Goal: Task Accomplishment & Management: Manage account settings

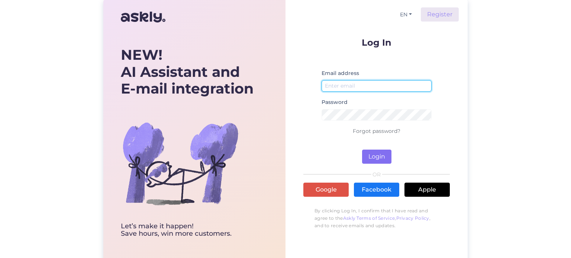
type input "[PERSON_NAME][EMAIL_ADDRESS][DOMAIN_NAME]"
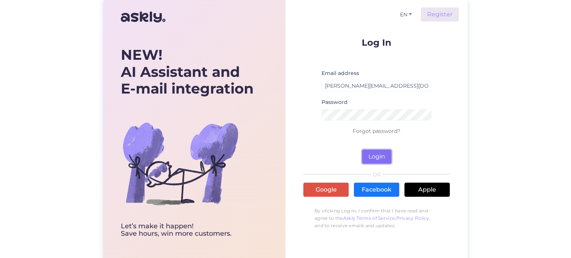
click at [369, 150] on button "Login" at bounding box center [376, 157] width 29 height 14
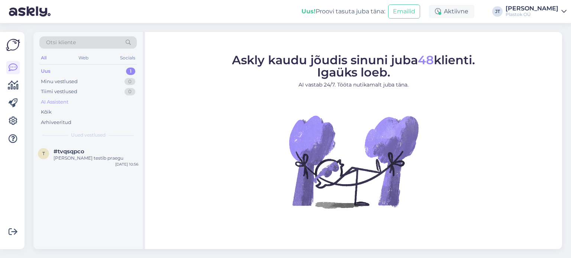
click at [51, 101] on div "AI Assistent" at bounding box center [54, 101] width 27 height 7
click at [61, 103] on div "AI Assistent" at bounding box center [56, 101] width 30 height 7
click at [13, 120] on icon at bounding box center [13, 121] width 9 height 9
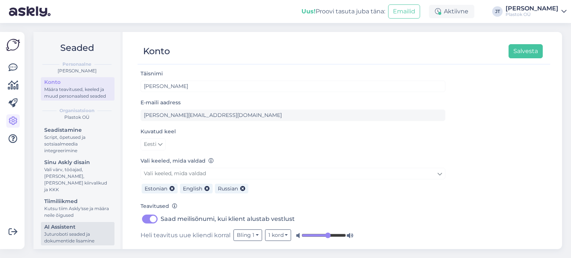
click at [64, 225] on div "AI Assistent" at bounding box center [77, 227] width 67 height 8
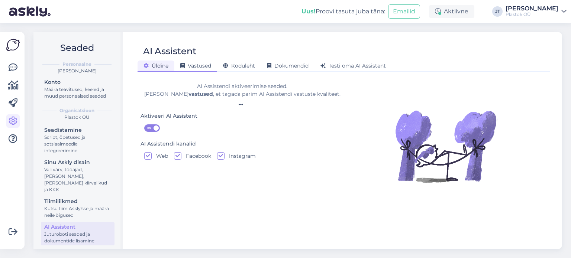
click at [192, 64] on span "Vastused" at bounding box center [195, 65] width 31 height 7
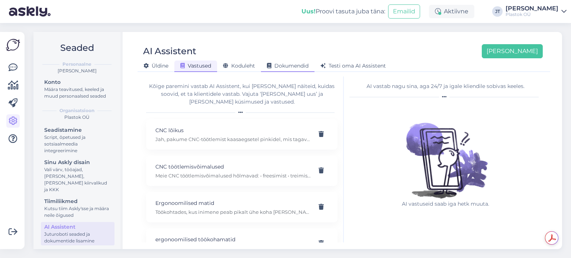
click at [282, 67] on span "Dokumendid" at bounding box center [288, 65] width 42 height 7
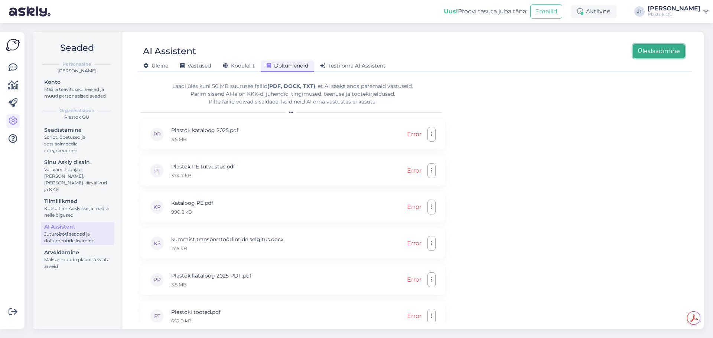
click at [570, 56] on button "Üleslaadimine" at bounding box center [659, 51] width 52 height 14
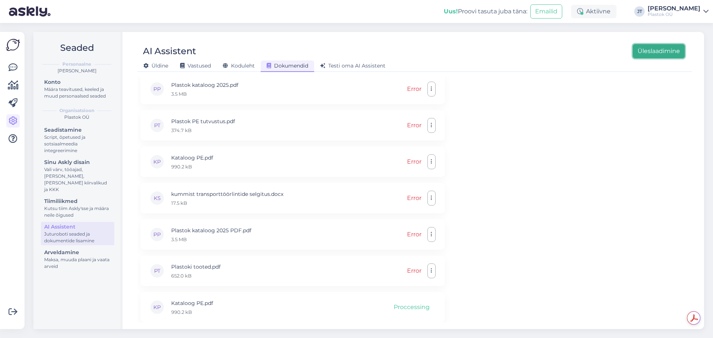
click at [570, 53] on button "Üleslaadimine" at bounding box center [659, 51] width 52 height 14
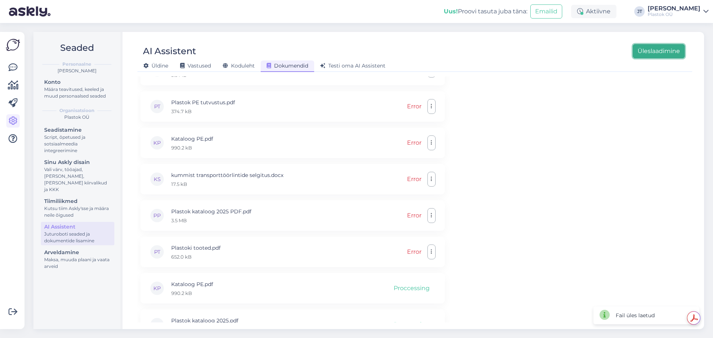
scroll to position [82, 0]
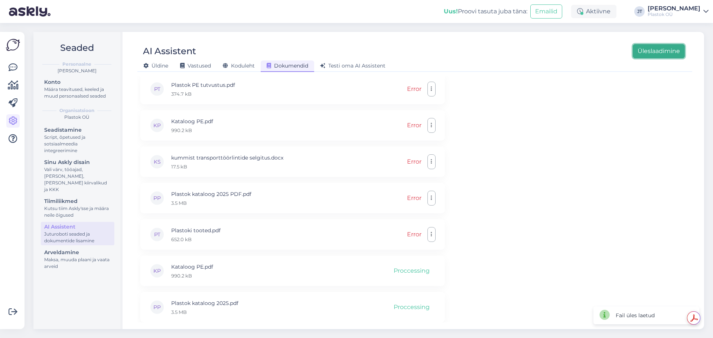
click at [570, 50] on button "Üleslaadimine" at bounding box center [659, 51] width 52 height 14
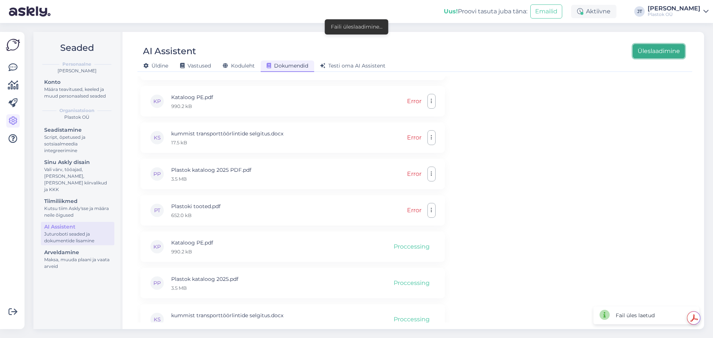
scroll to position [118, 0]
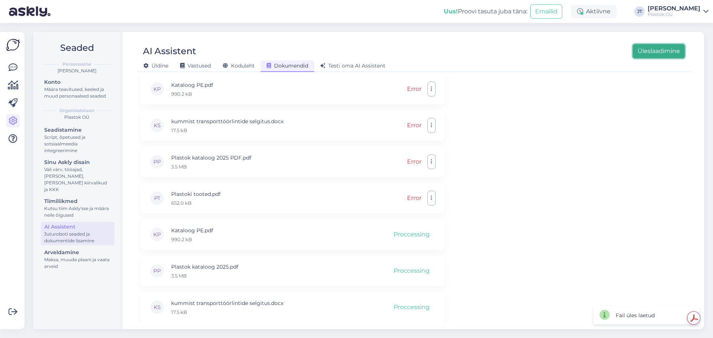
click at [570, 52] on button "Üleslaadimine" at bounding box center [659, 51] width 52 height 14
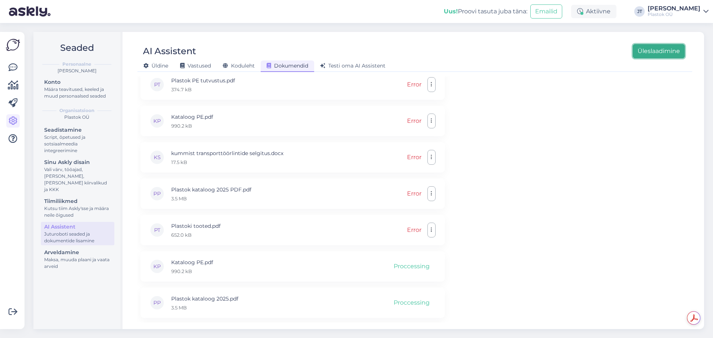
scroll to position [84, 0]
click at [433, 126] on button "button" at bounding box center [432, 123] width 8 height 15
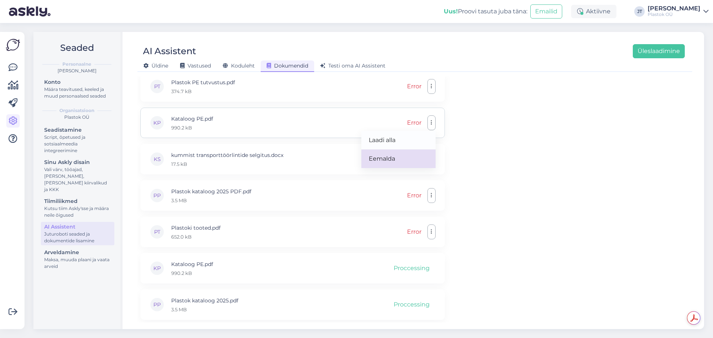
click at [383, 154] on link "Eemalda" at bounding box center [398, 159] width 74 height 19
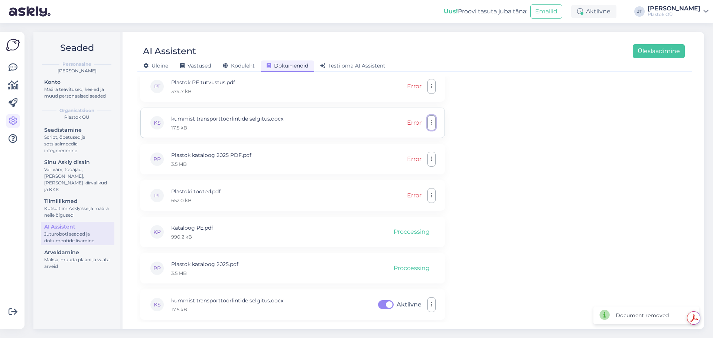
click at [433, 124] on button "button" at bounding box center [432, 123] width 8 height 15
click at [392, 156] on link "Eemalda" at bounding box center [398, 159] width 74 height 19
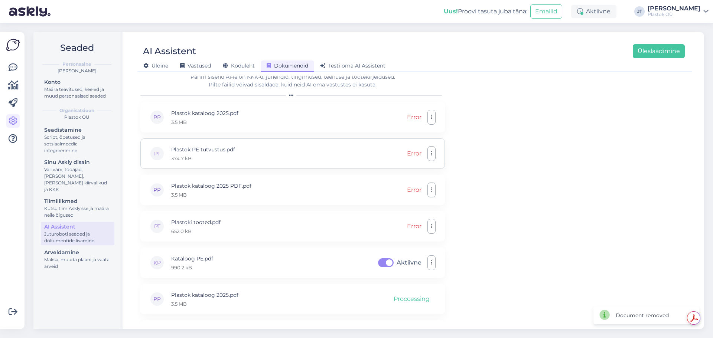
scroll to position [0, 0]
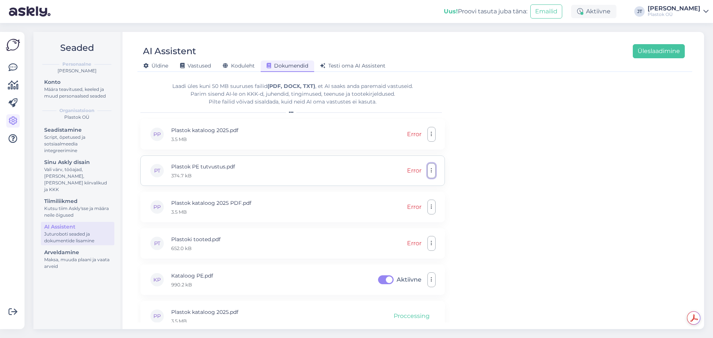
click at [432, 174] on button "button" at bounding box center [432, 170] width 8 height 15
click at [402, 207] on link "Eemalda" at bounding box center [398, 207] width 74 height 19
click at [431, 137] on icon "button" at bounding box center [431, 135] width 1 height 6
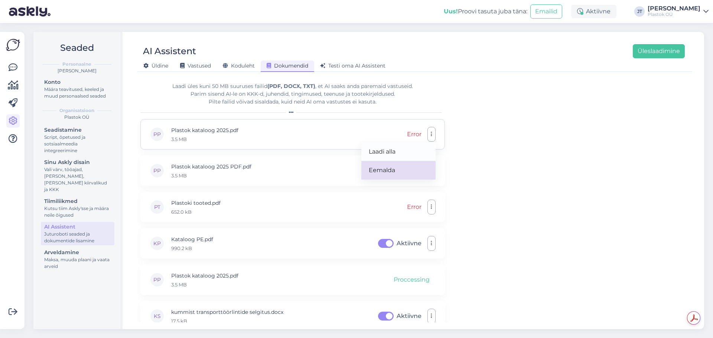
click at [402, 168] on link "Eemalda" at bounding box center [398, 170] width 74 height 19
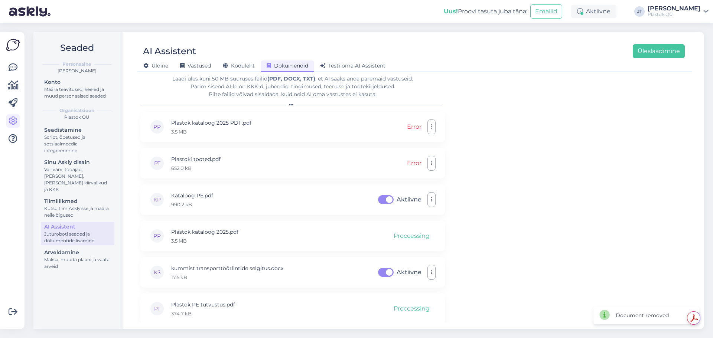
scroll to position [9, 0]
click at [570, 51] on button "Üleslaadimine" at bounding box center [659, 51] width 52 height 14
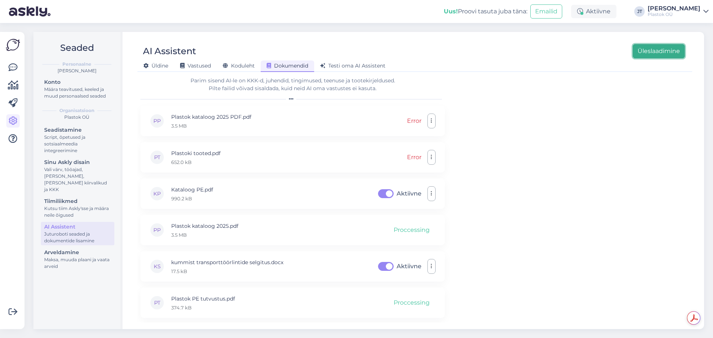
scroll to position [0, 0]
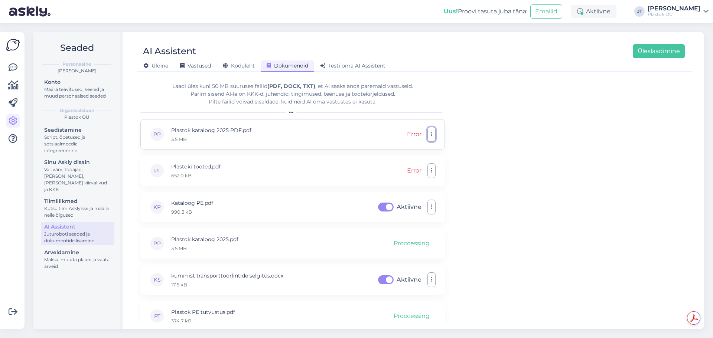
click at [430, 136] on button "button" at bounding box center [432, 134] width 8 height 15
drag, startPoint x: 411, startPoint y: 169, endPoint x: 444, endPoint y: 168, distance: 32.7
click at [411, 169] on link "Eemalda" at bounding box center [398, 170] width 74 height 19
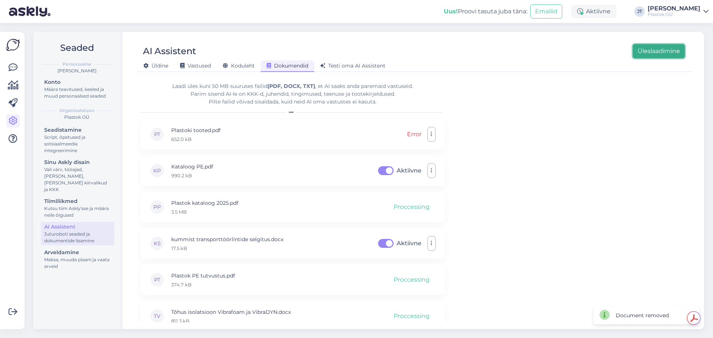
click at [570, 52] on button "Üleslaadimine" at bounding box center [659, 51] width 52 height 14
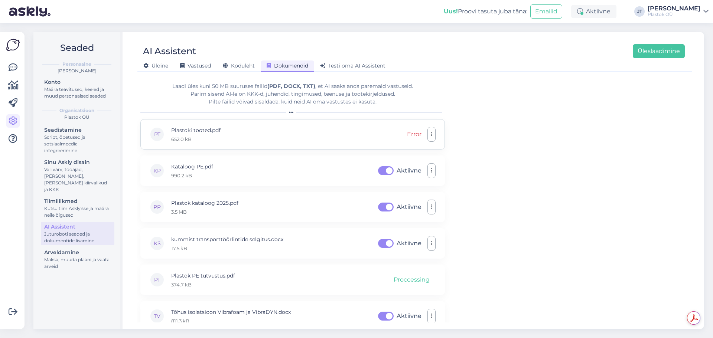
click at [194, 133] on p "Plastoki tooted.pdf" at bounding box center [195, 130] width 49 height 8
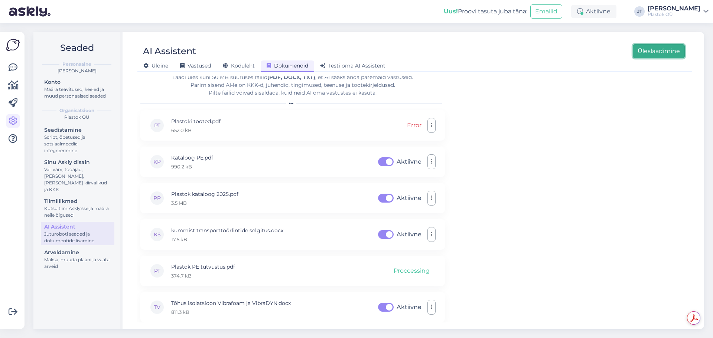
click at [570, 55] on button "Üleslaadimine" at bounding box center [659, 51] width 52 height 14
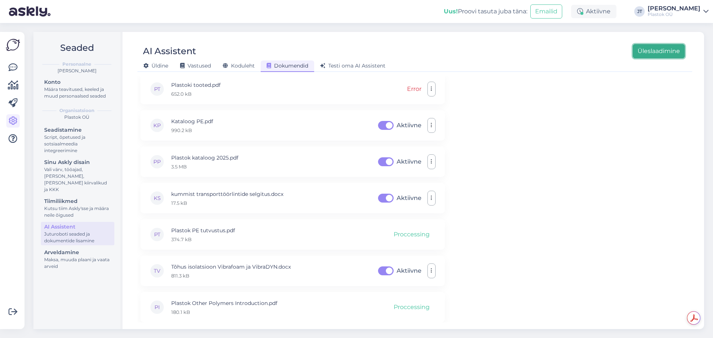
click at [570, 54] on button "Üleslaadimine" at bounding box center [659, 51] width 52 height 14
click at [570, 53] on button "Üleslaadimine" at bounding box center [659, 51] width 52 height 14
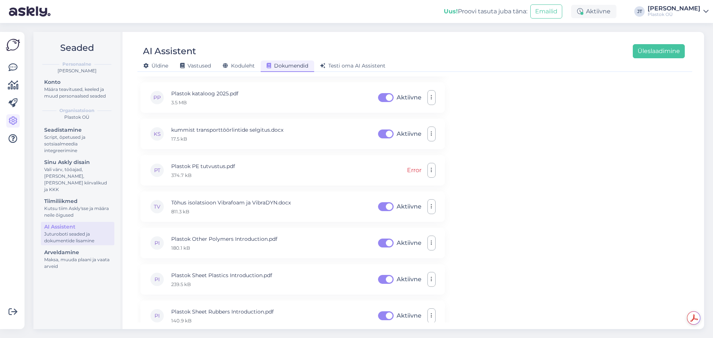
scroll to position [118, 0]
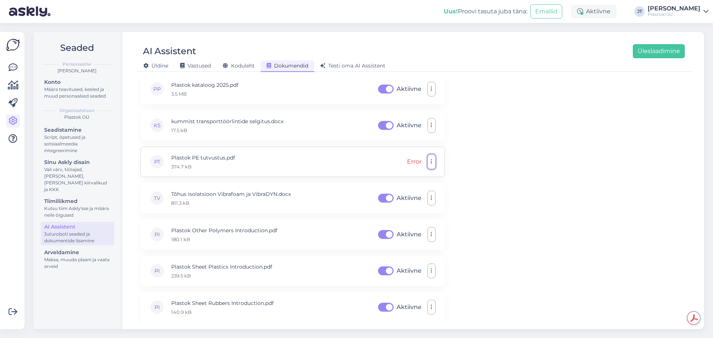
click at [432, 164] on button "button" at bounding box center [432, 162] width 8 height 15
click at [386, 198] on link "Eemalda" at bounding box center [398, 198] width 74 height 19
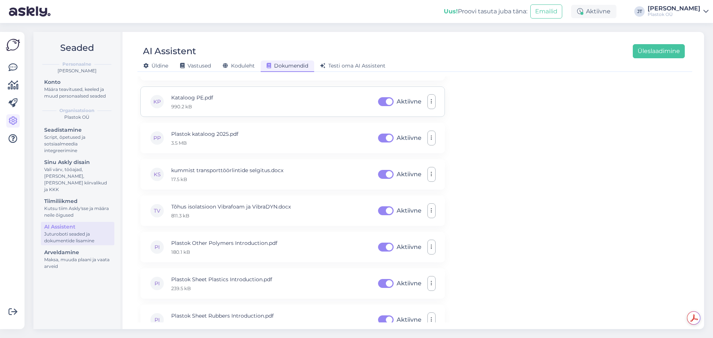
scroll to position [82, 0]
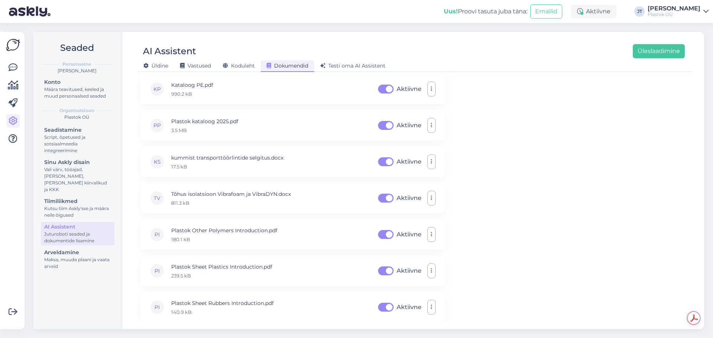
drag, startPoint x: 484, startPoint y: 321, endPoint x: 460, endPoint y: 292, distance: 38.0
click at [484, 258] on div "Laadi [PERSON_NAME] 50 MB suuruses failid (PDF, DOCX, TXT) , et AI saaks anda p…" at bounding box center [414, 200] width 555 height 246
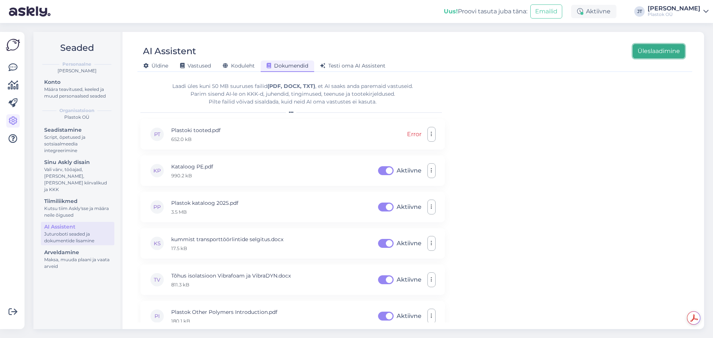
click at [570, 55] on button "Üleslaadimine" at bounding box center [659, 51] width 52 height 14
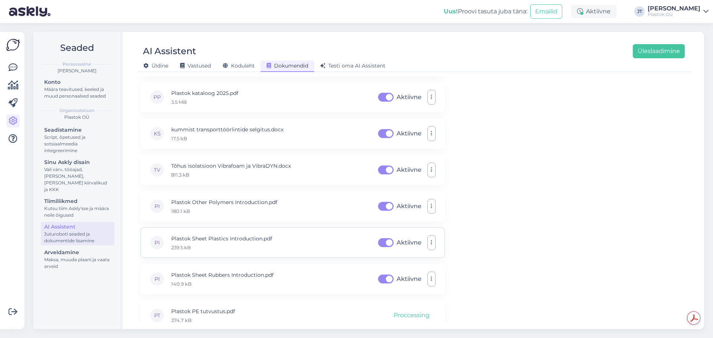
scroll to position [118, 0]
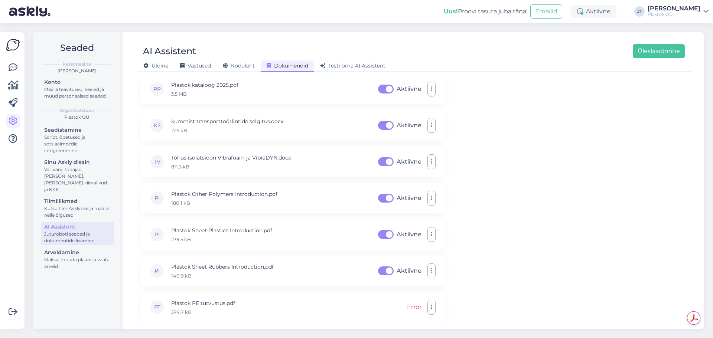
click at [531, 258] on div "Laadi [PERSON_NAME] 50 MB suuruses failid (PDF, DOCX, TXT) , et AI saaks anda p…" at bounding box center [414, 200] width 555 height 246
click at [570, 55] on button "Üleslaadimine" at bounding box center [659, 51] width 52 height 14
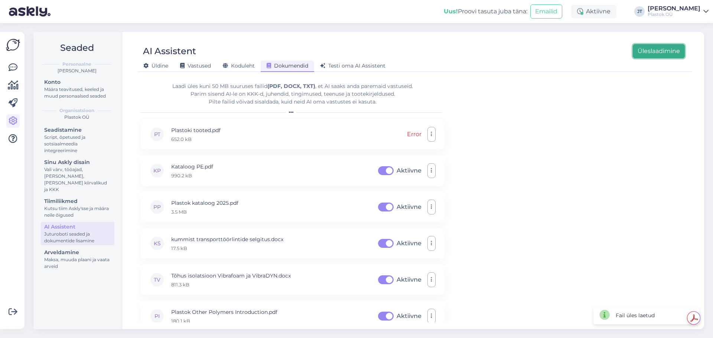
scroll to position [155, 0]
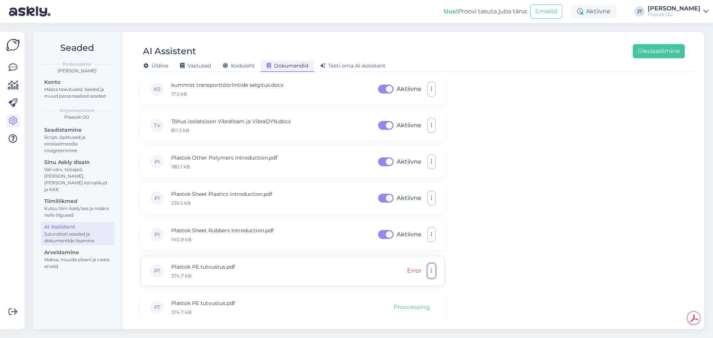
click at [431, 258] on button "button" at bounding box center [432, 271] width 8 height 15
click at [396, 258] on link "Eemalda" at bounding box center [398, 307] width 74 height 19
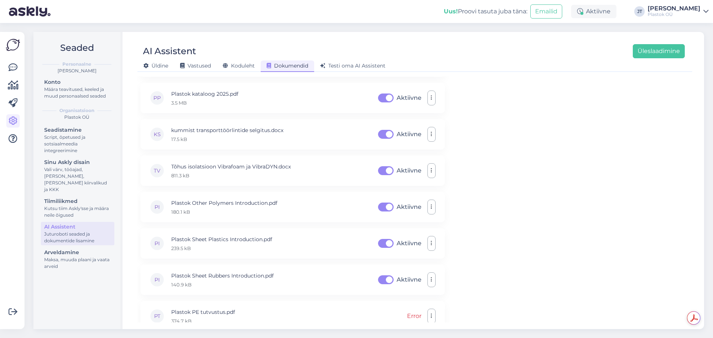
scroll to position [118, 0]
